Goal: Navigation & Orientation: Find specific page/section

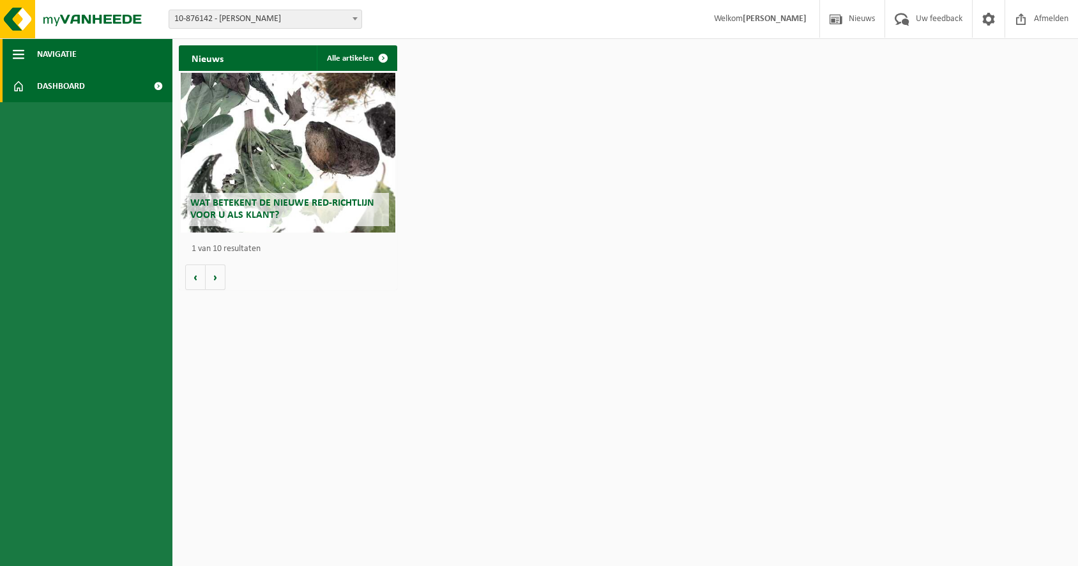
click at [119, 63] on button "Navigatie" at bounding box center [86, 54] width 172 height 32
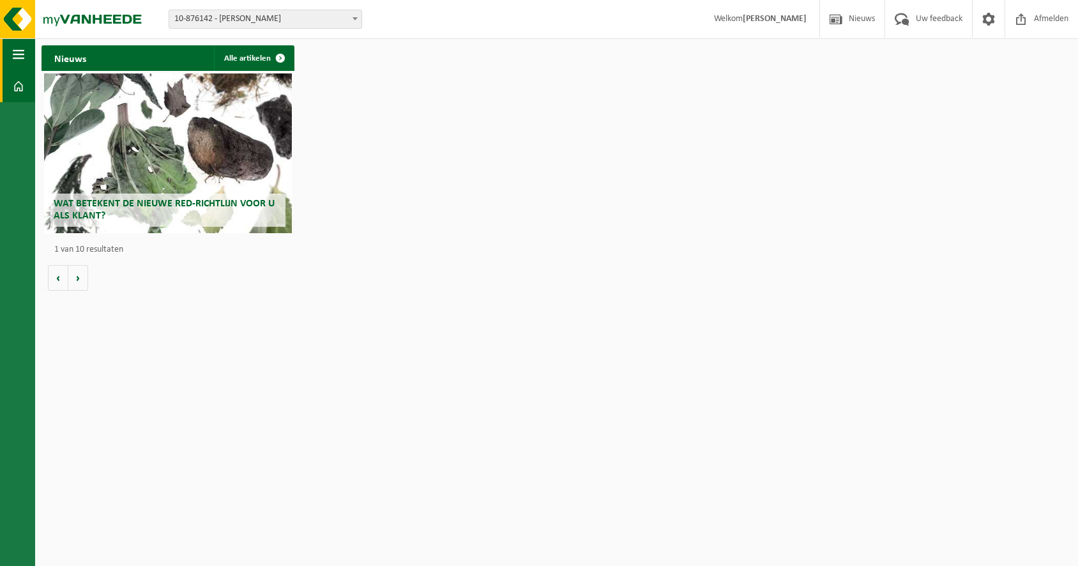
click at [27, 61] on button "Navigatie" at bounding box center [17, 54] width 35 height 32
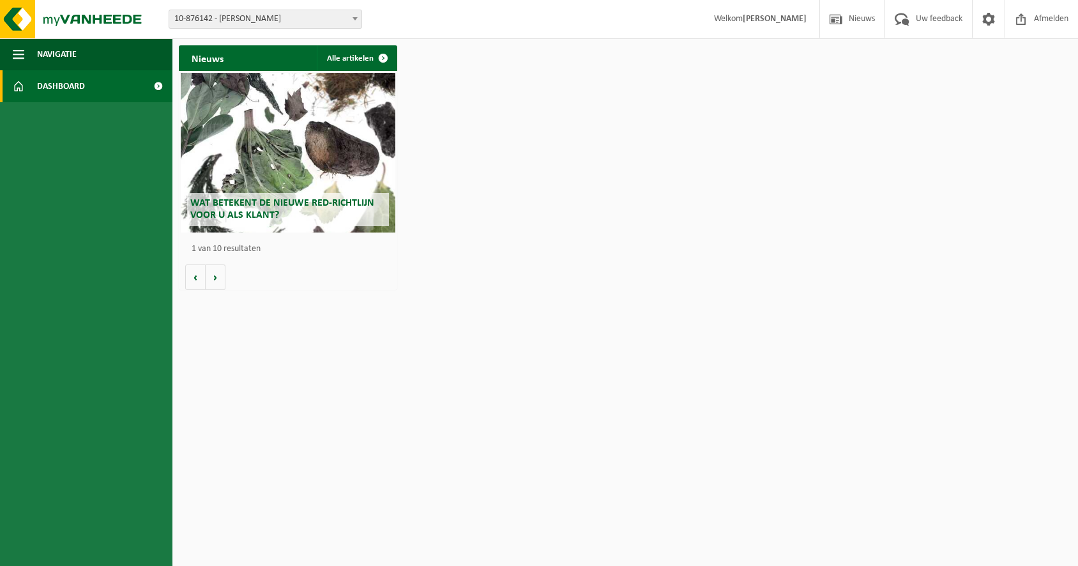
click at [55, 78] on span "Dashboard" at bounding box center [61, 86] width 48 height 32
click at [160, 87] on span at bounding box center [158, 86] width 29 height 32
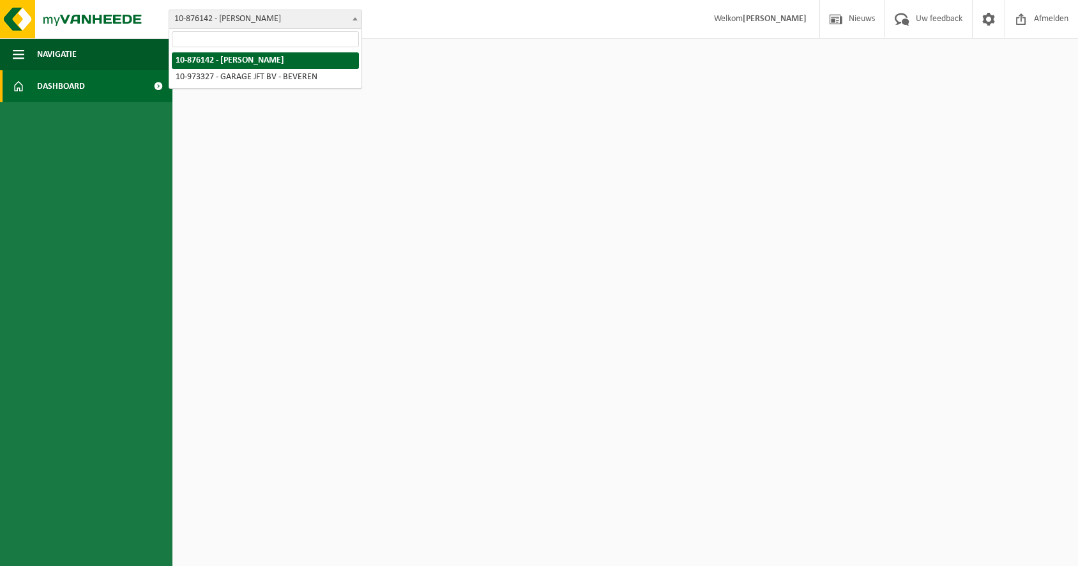
click at [235, 26] on span "10-876142 - [PERSON_NAME]" at bounding box center [265, 19] width 192 height 18
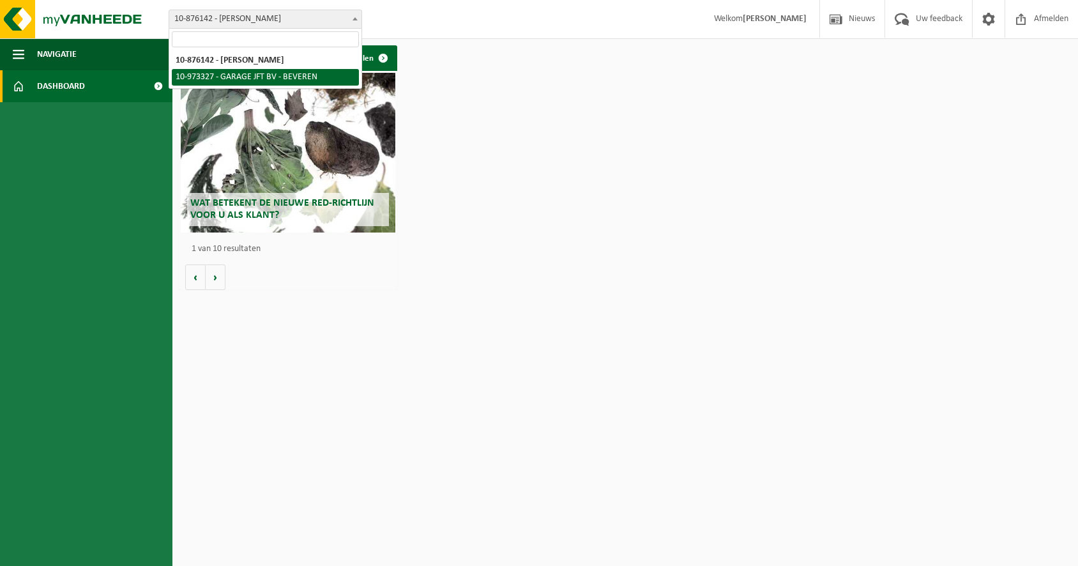
select select "156900"
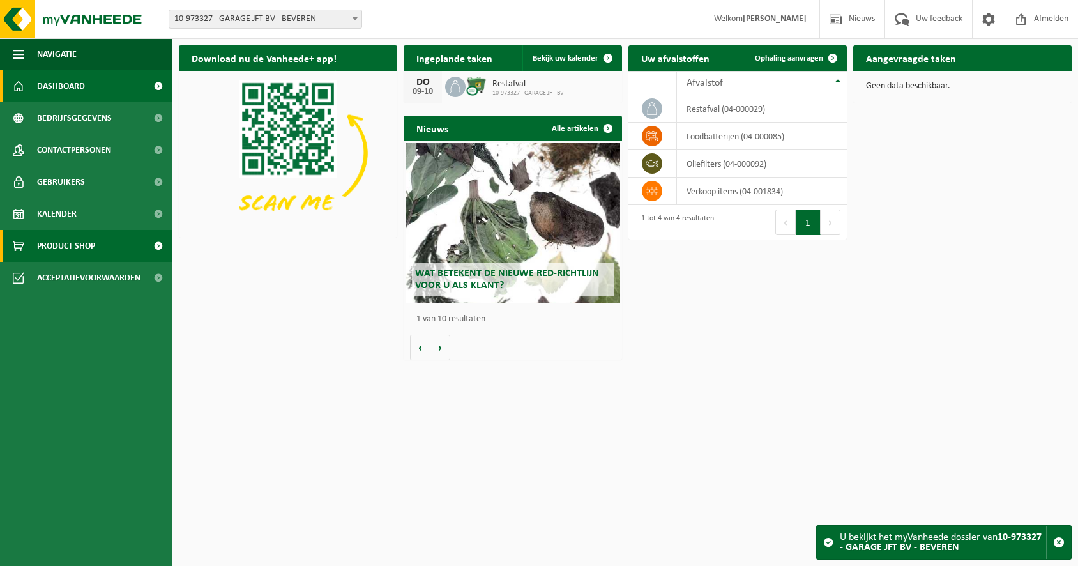
click at [82, 247] on span "Product Shop" at bounding box center [66, 246] width 58 height 32
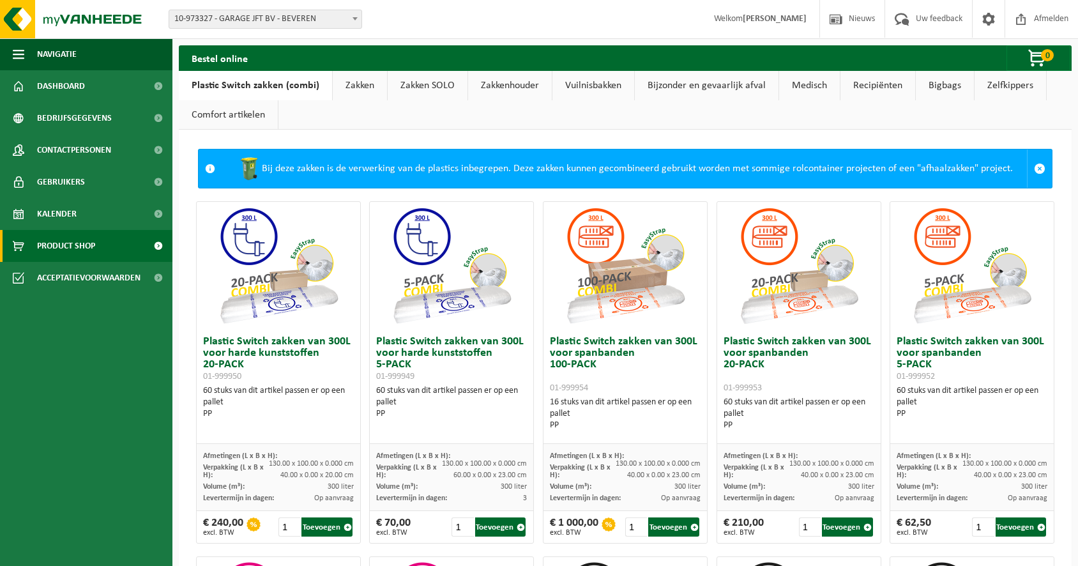
click at [599, 91] on link "Vuilnisbakken" at bounding box center [593, 85] width 82 height 29
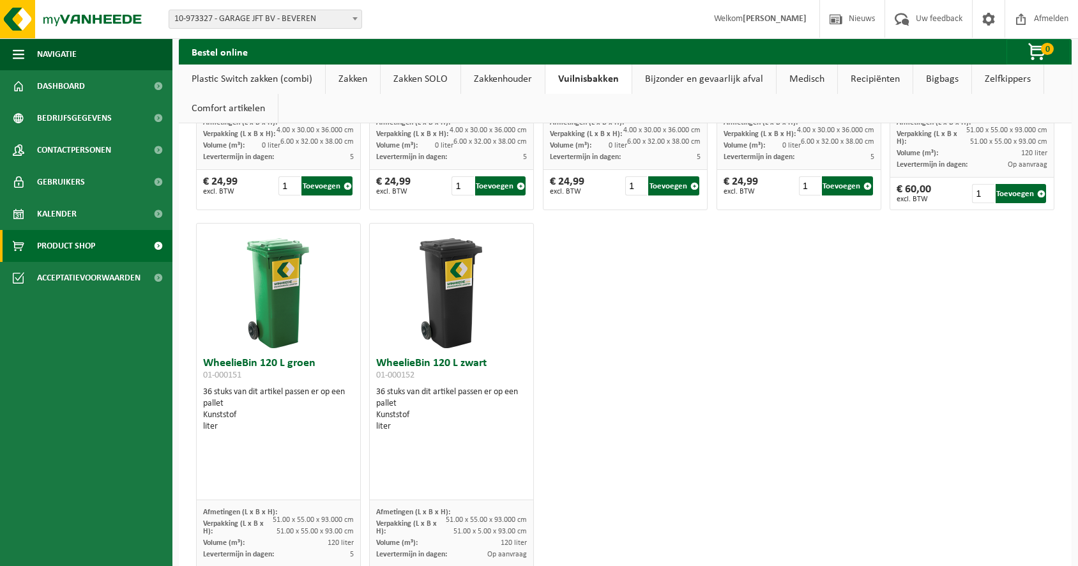
scroll to position [1874, 0]
click at [999, 73] on link "Zelfkippers" at bounding box center [1008, 78] width 72 height 29
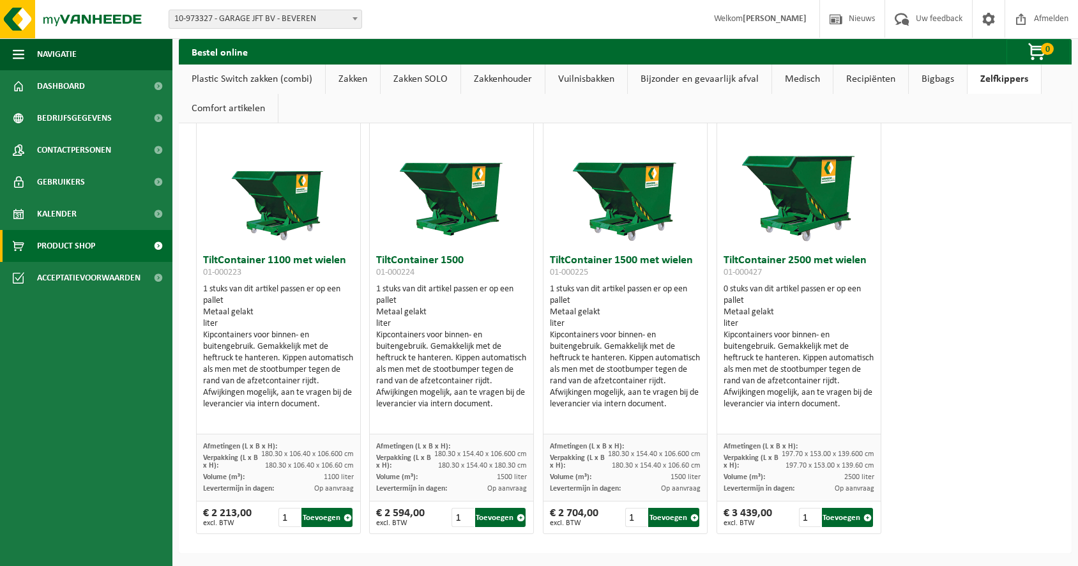
scroll to position [29, 0]
click at [937, 85] on link "Bigbags" at bounding box center [938, 78] width 58 height 29
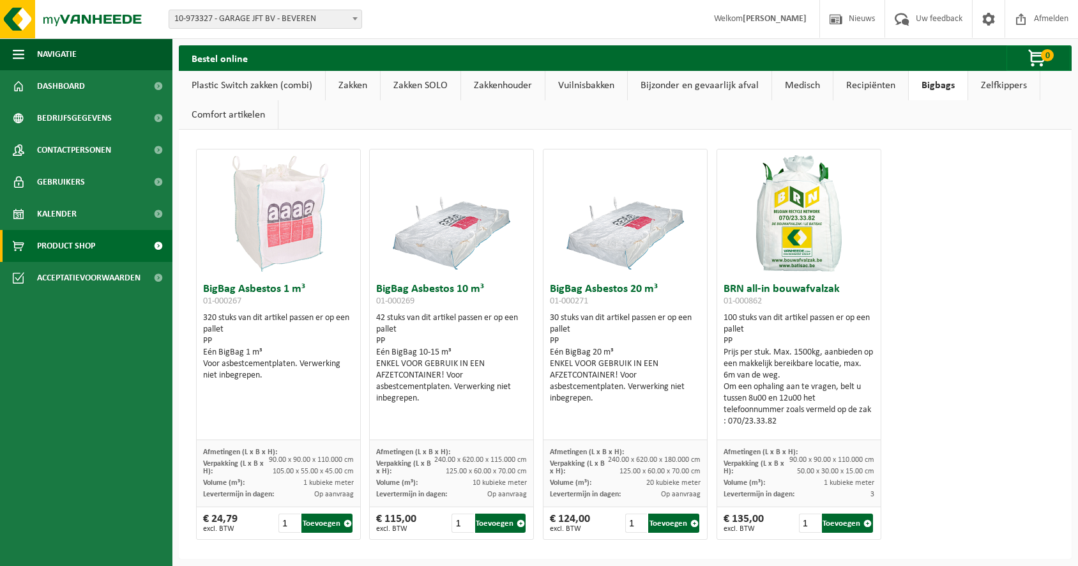
click at [875, 83] on link "Recipiënten" at bounding box center [870, 85] width 75 height 29
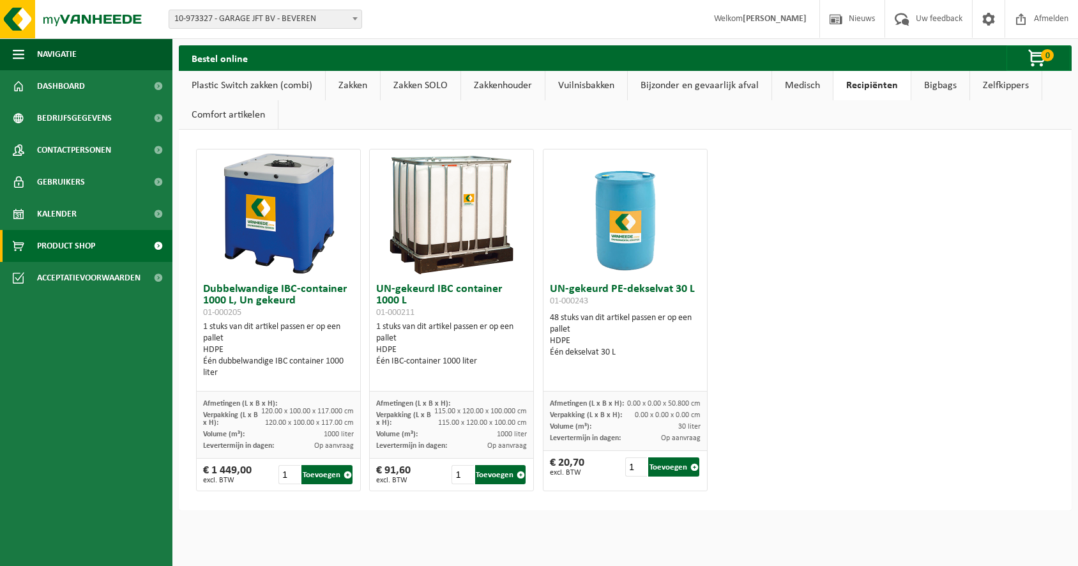
click at [810, 88] on link "Medisch" at bounding box center [802, 85] width 61 height 29
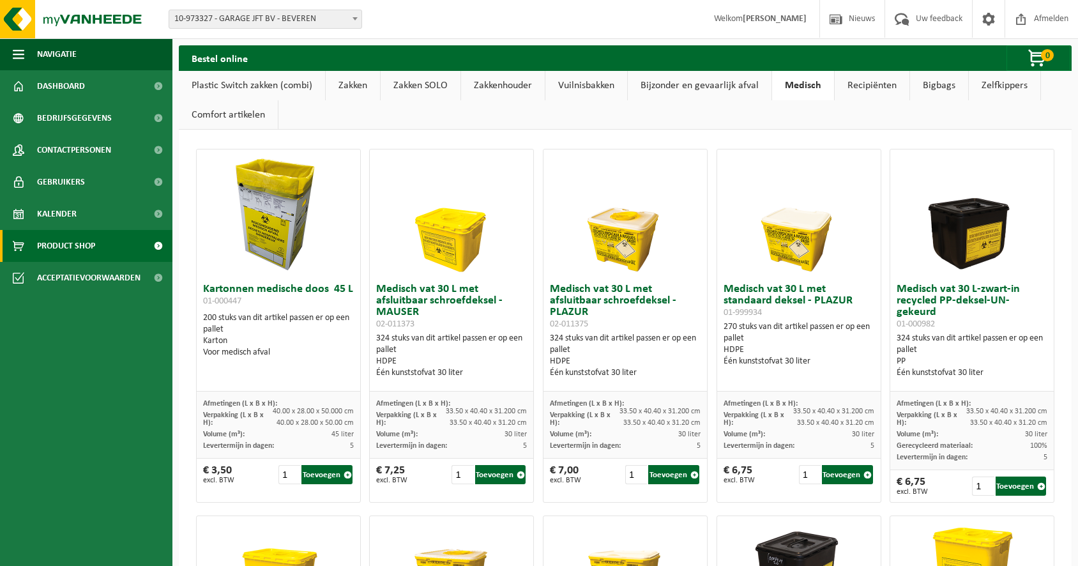
click at [725, 91] on link "Bijzonder en gevaarlijk afval" at bounding box center [700, 85] width 144 height 29
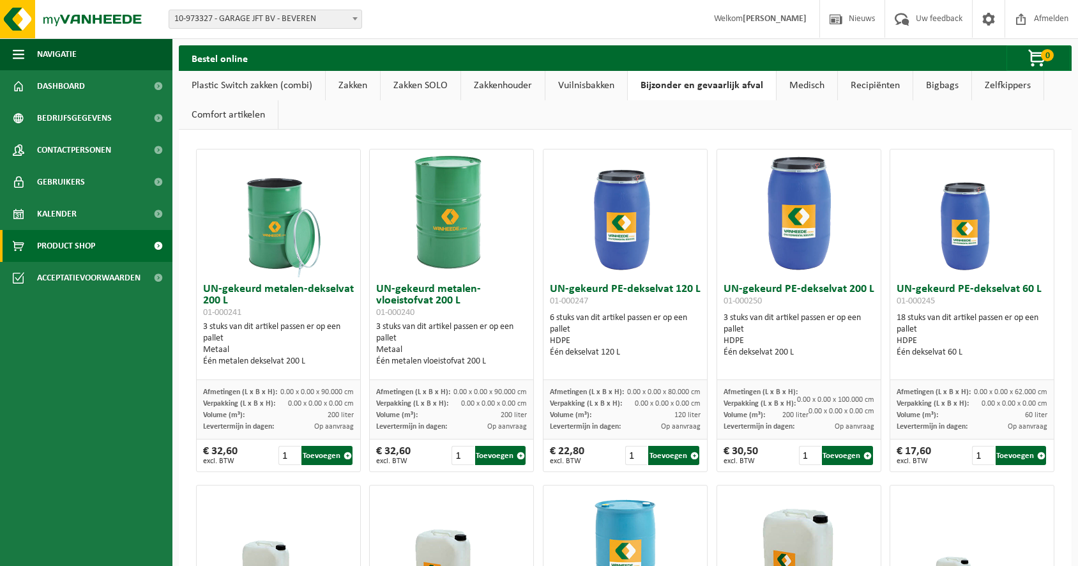
click at [610, 84] on link "Vuilnisbakken" at bounding box center [586, 85] width 82 height 29
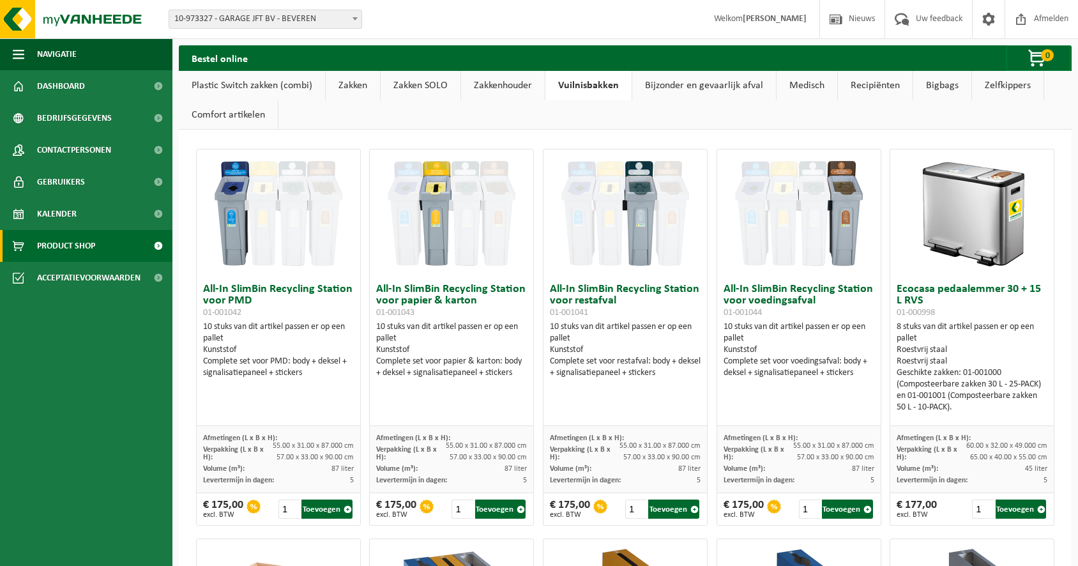
click at [520, 88] on link "Zakkenhouder" at bounding box center [503, 85] width 84 height 29
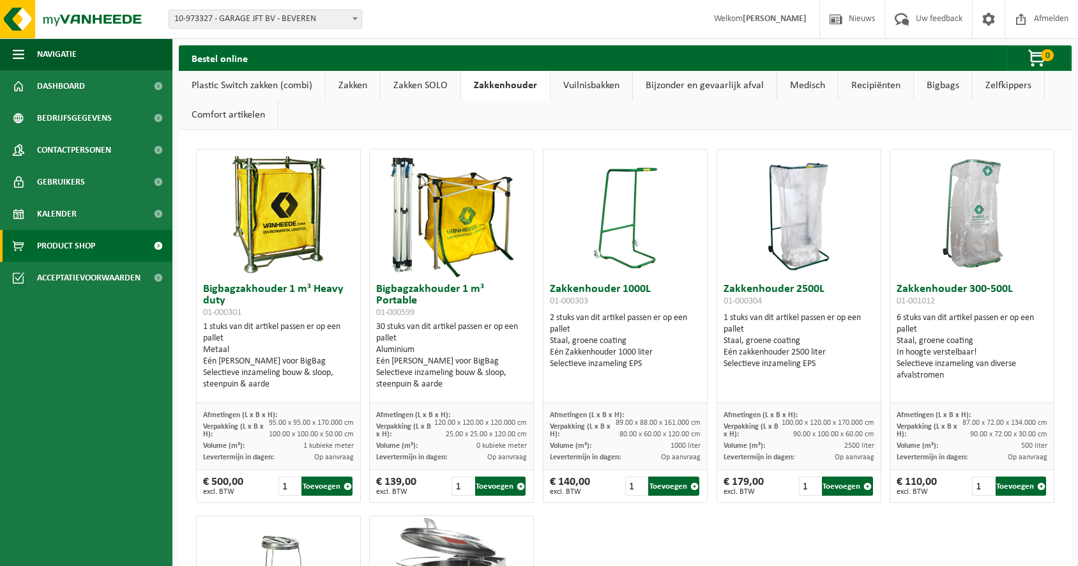
click at [440, 84] on link "Zakken SOLO" at bounding box center [421, 85] width 80 height 29
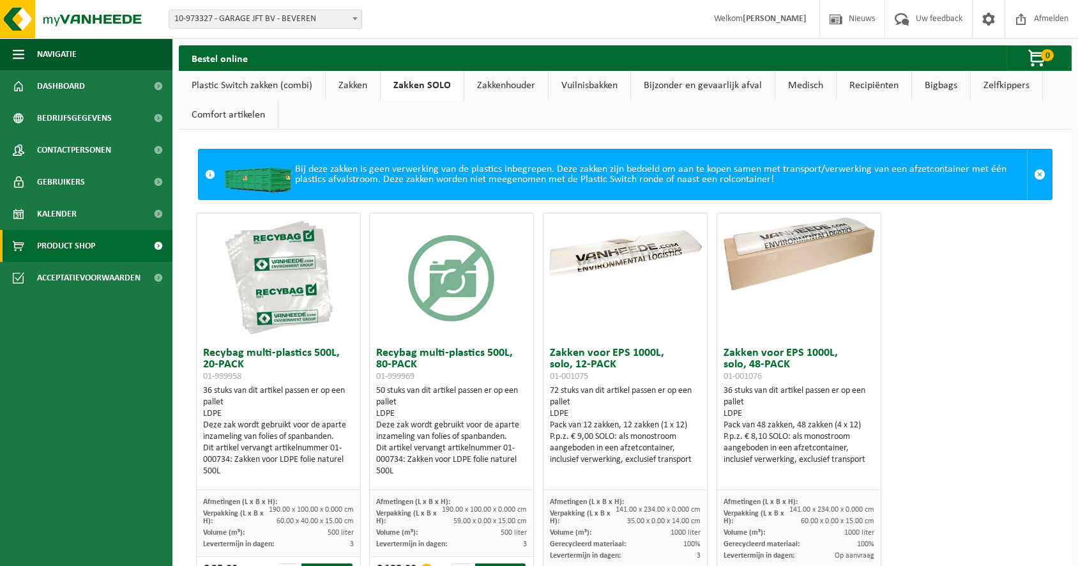
click at [368, 89] on link "Zakken" at bounding box center [353, 85] width 54 height 29
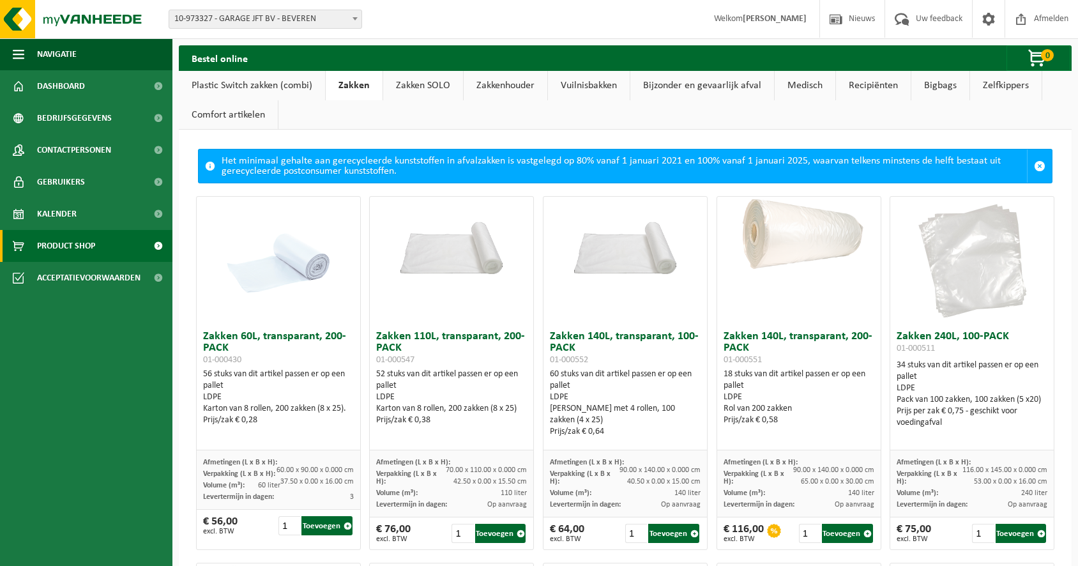
click at [295, 91] on link "Plastic Switch zakken (combi)" at bounding box center [252, 85] width 146 height 29
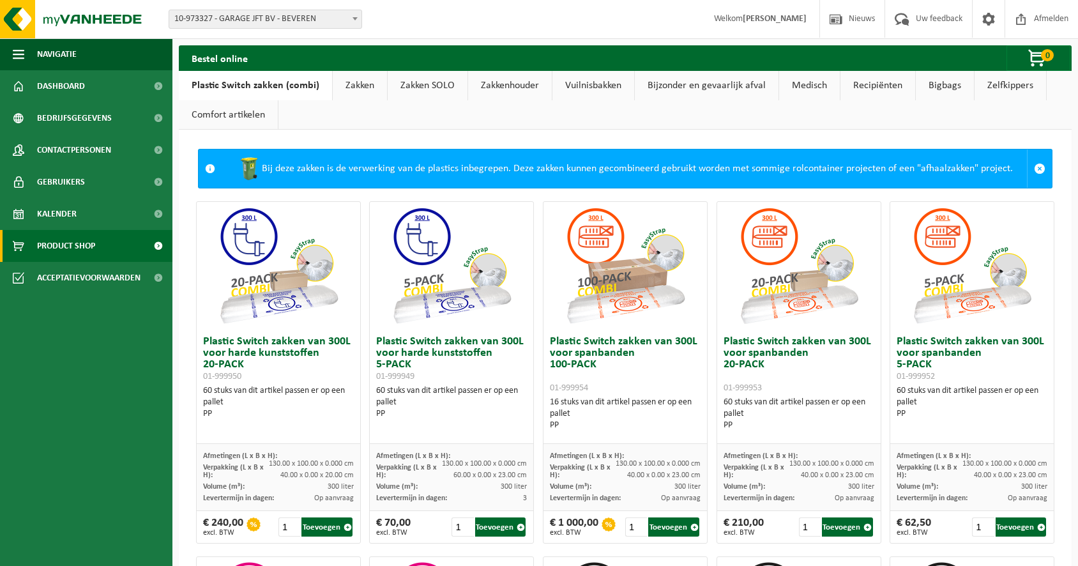
click at [262, 107] on link "Comfort artikelen" at bounding box center [228, 114] width 99 height 29
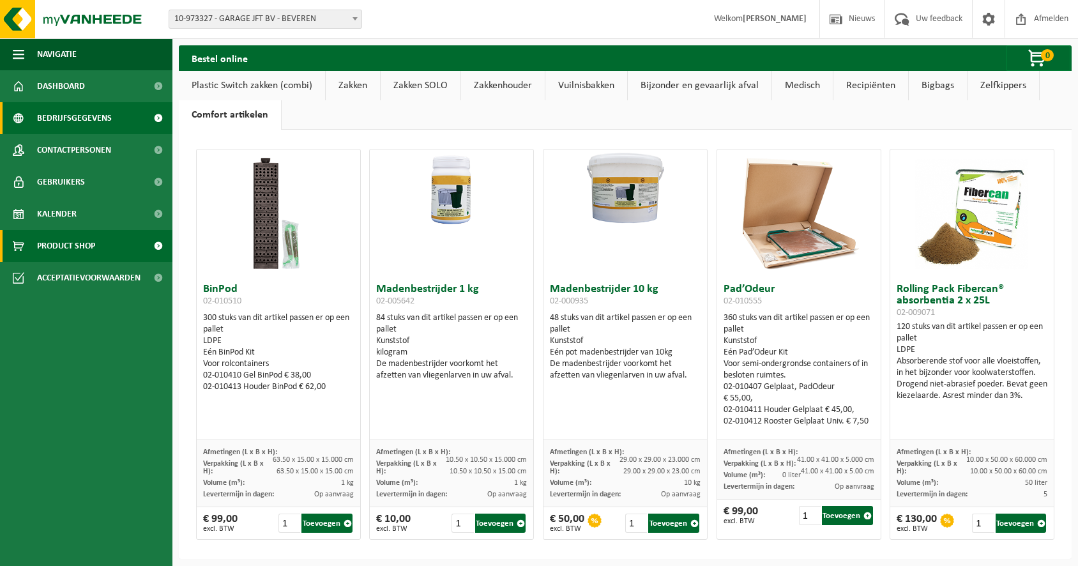
click at [81, 125] on span "Bedrijfsgegevens" at bounding box center [74, 118] width 75 height 32
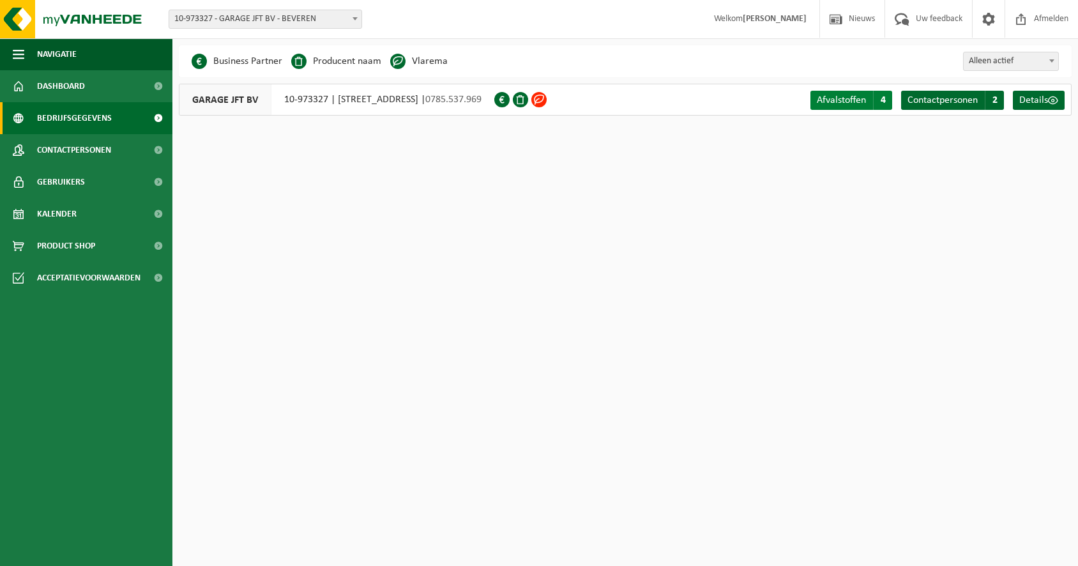
click at [820, 100] on span "Afvalstoffen" at bounding box center [841, 100] width 49 height 10
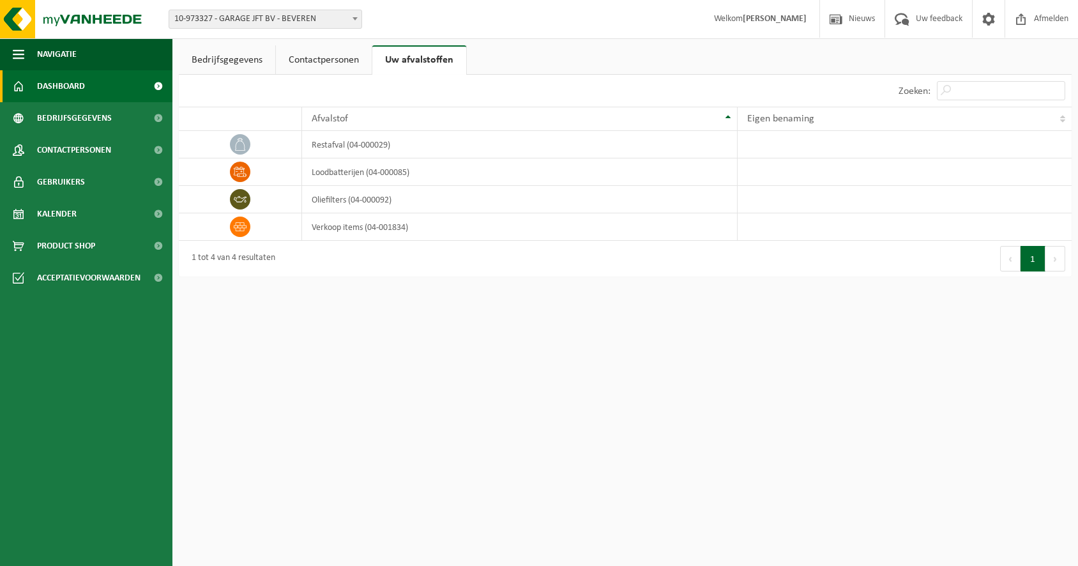
click at [107, 80] on link "Dashboard" at bounding box center [86, 86] width 172 height 32
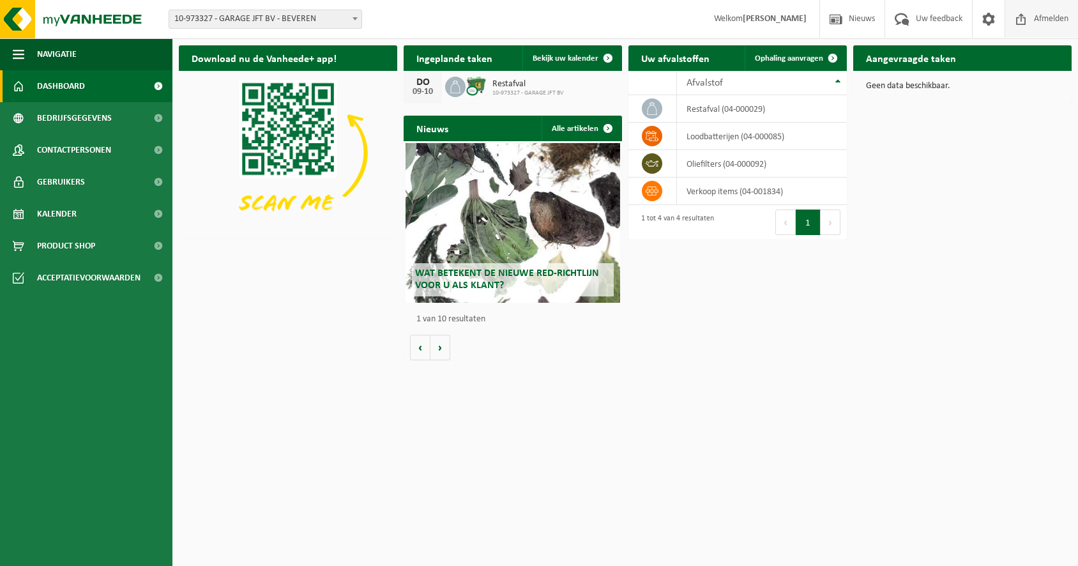
click at [1038, 18] on span "Afmelden" at bounding box center [1051, 19] width 41 height 38
